Goal: Task Accomplishment & Management: Complete application form

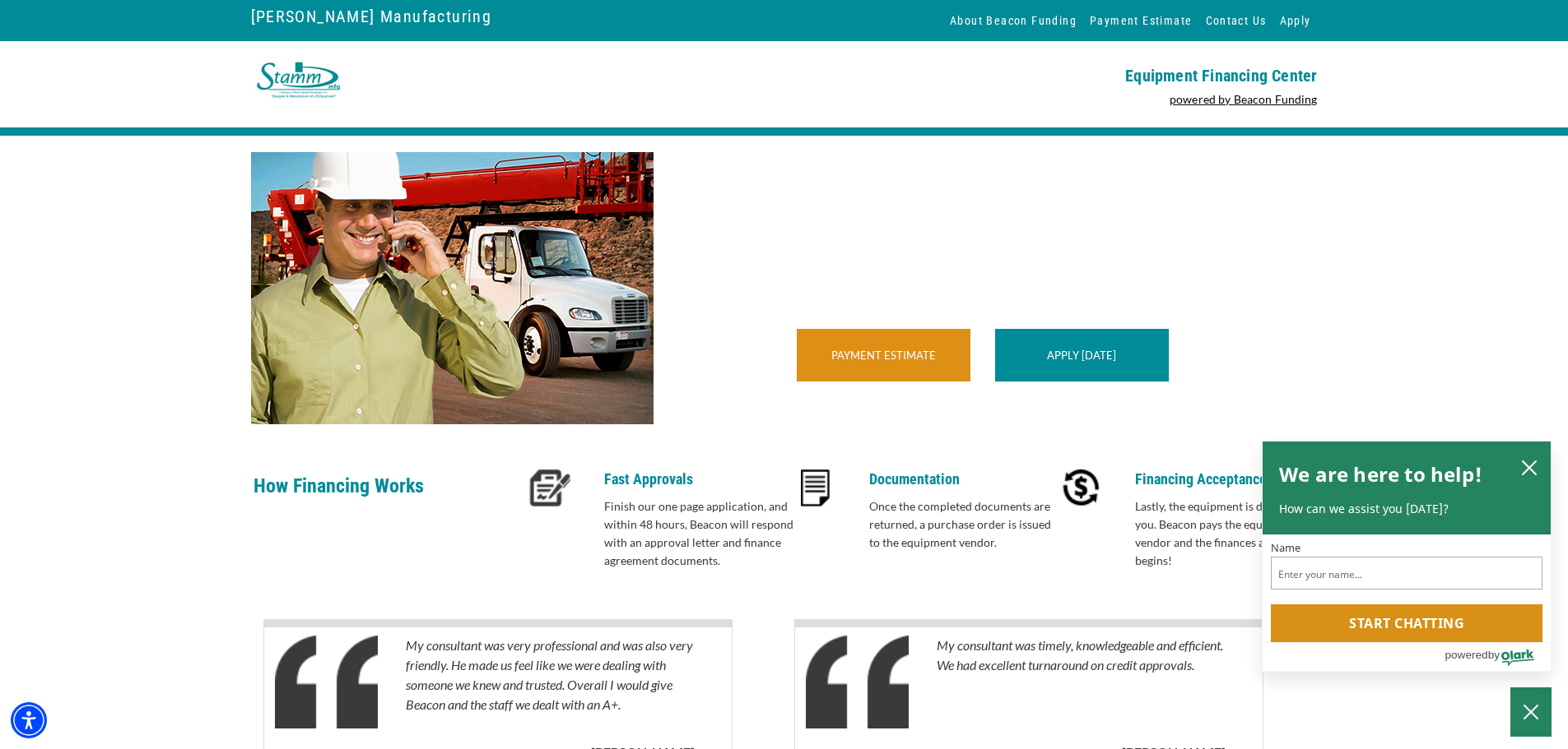
click at [876, 362] on link "Payment Estimate" at bounding box center [883, 355] width 105 height 13
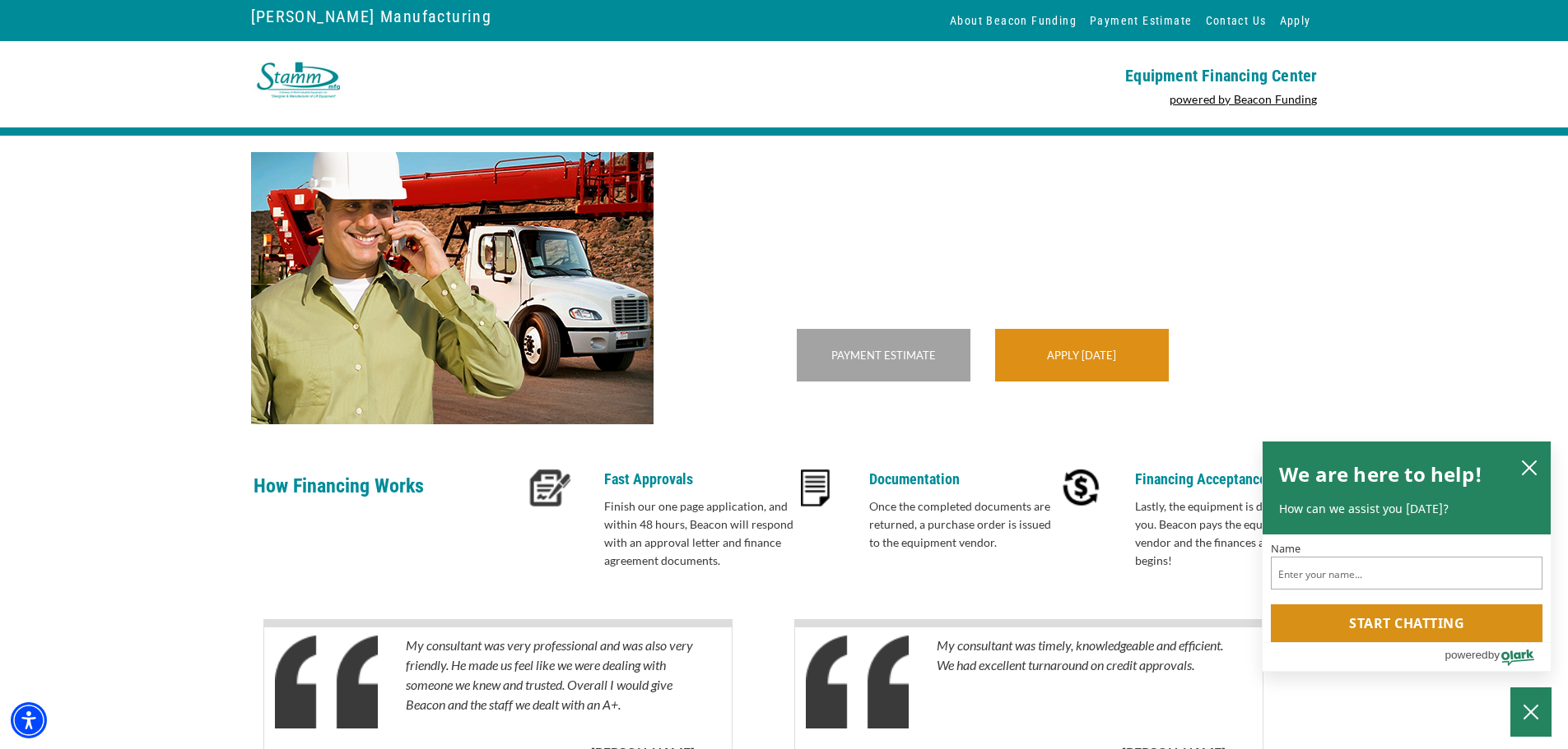
click at [1070, 362] on link "Apply Today" at bounding box center [1081, 355] width 69 height 13
